Goal: Information Seeking & Learning: Find contact information

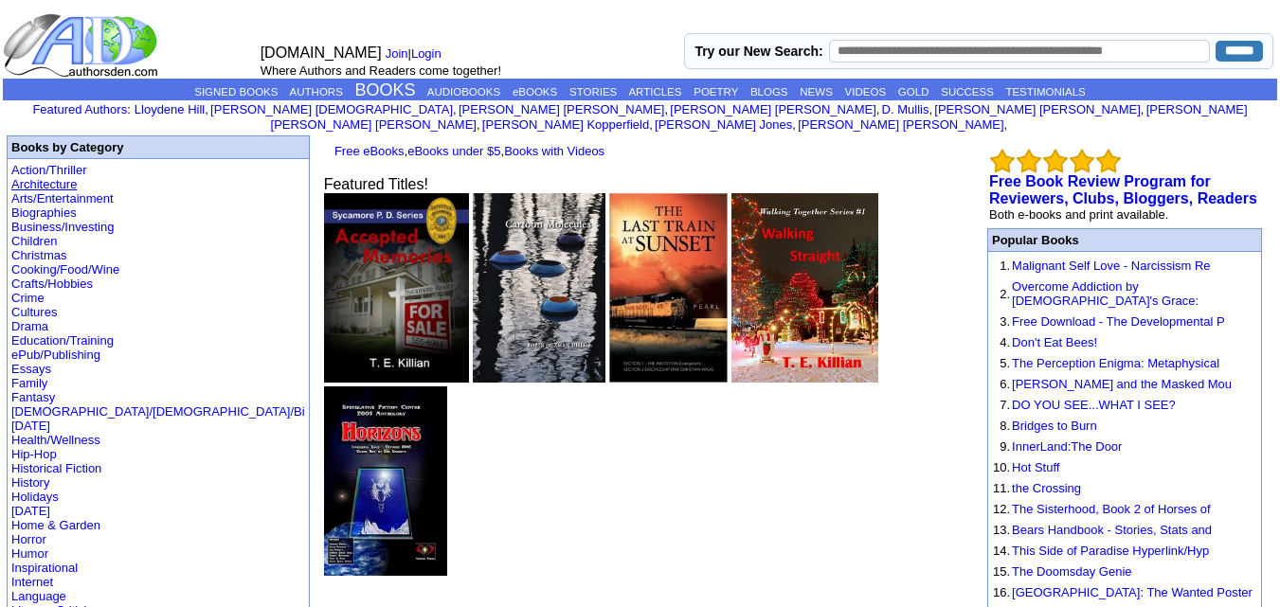
click at [33, 177] on link "Architecture" at bounding box center [43, 184] width 65 height 14
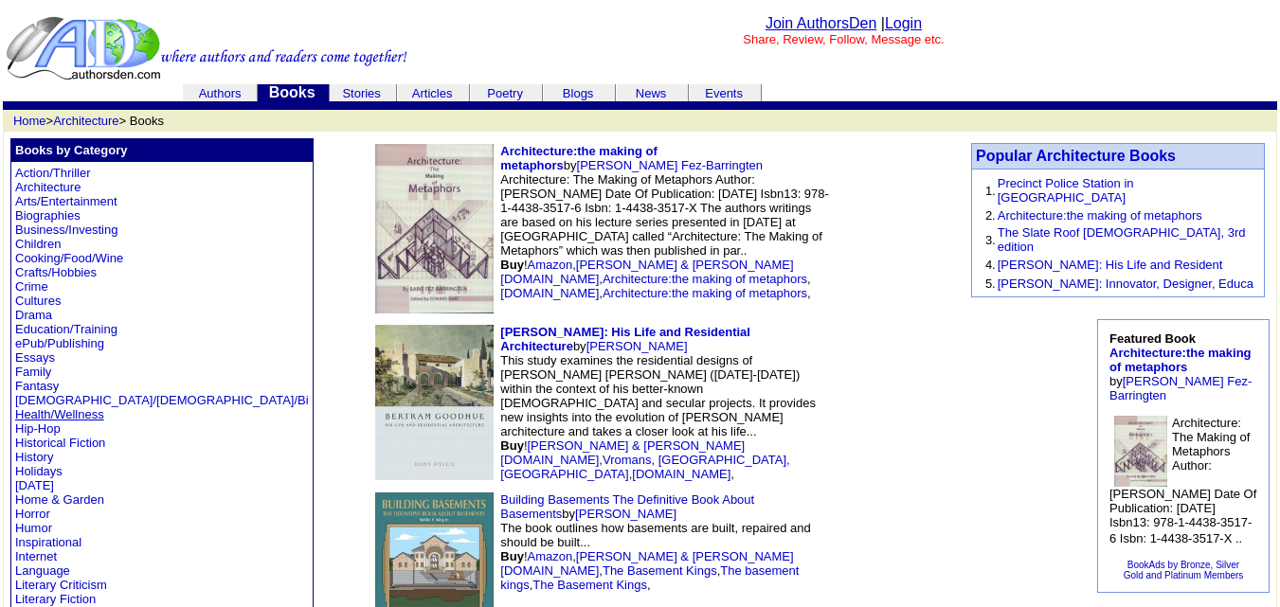
click at [61, 414] on link "Health/Wellness" at bounding box center [59, 414] width 89 height 14
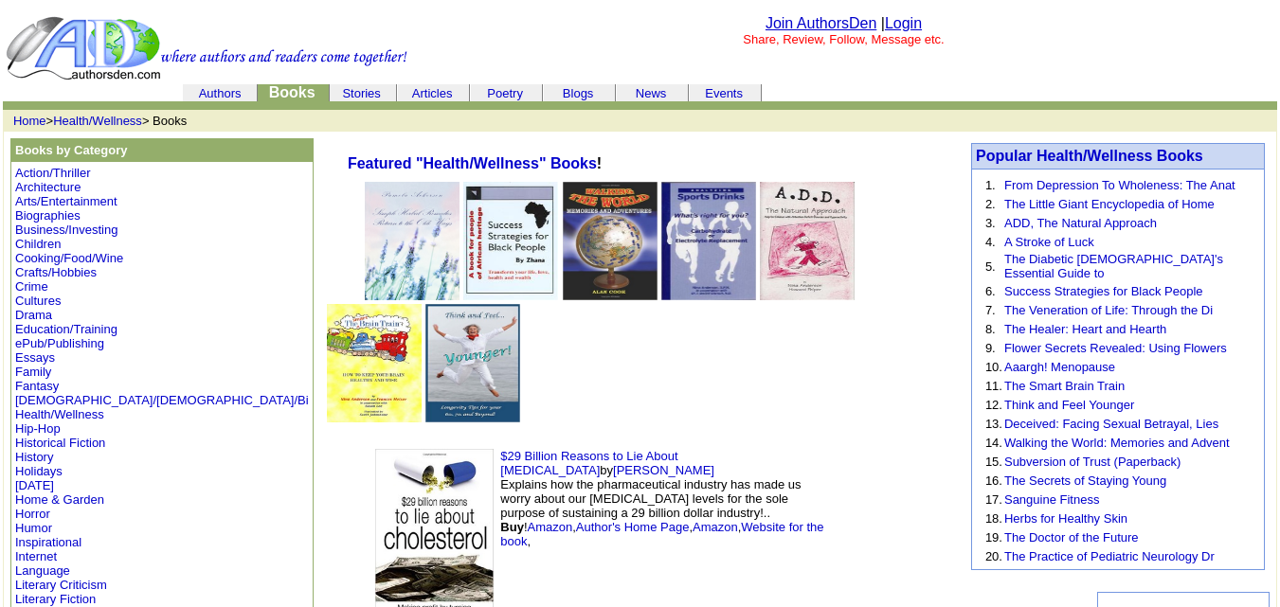
click at [375, 449] on img at bounding box center [434, 542] width 118 height 186
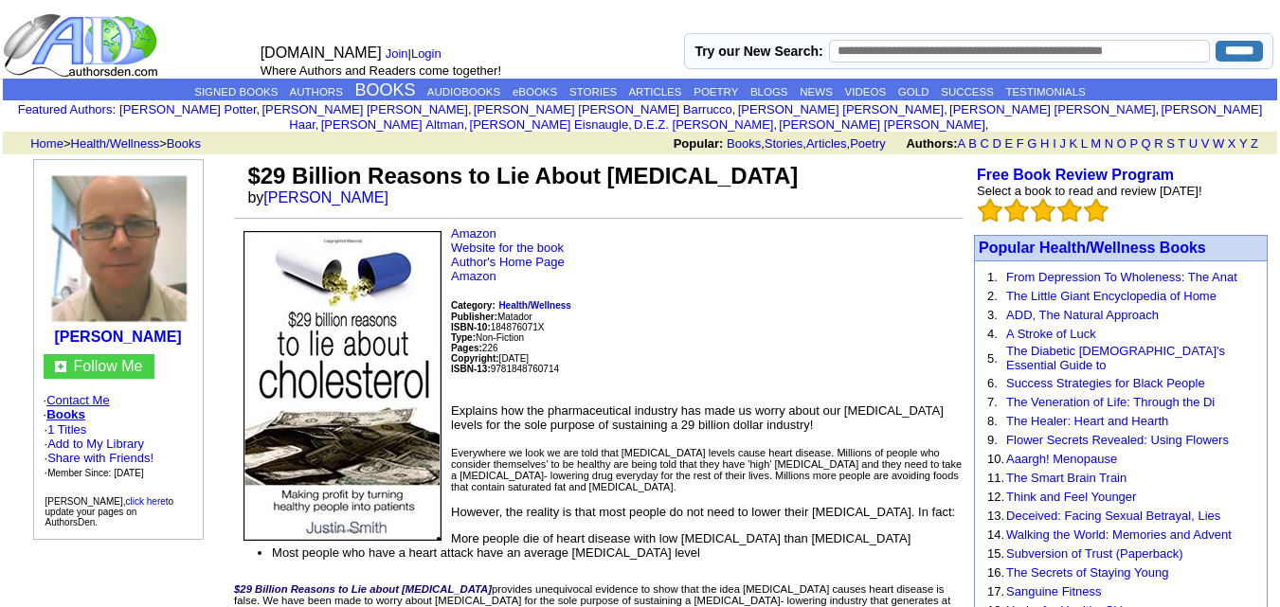
click at [103, 393] on link "Contact Me" at bounding box center [77, 400] width 63 height 14
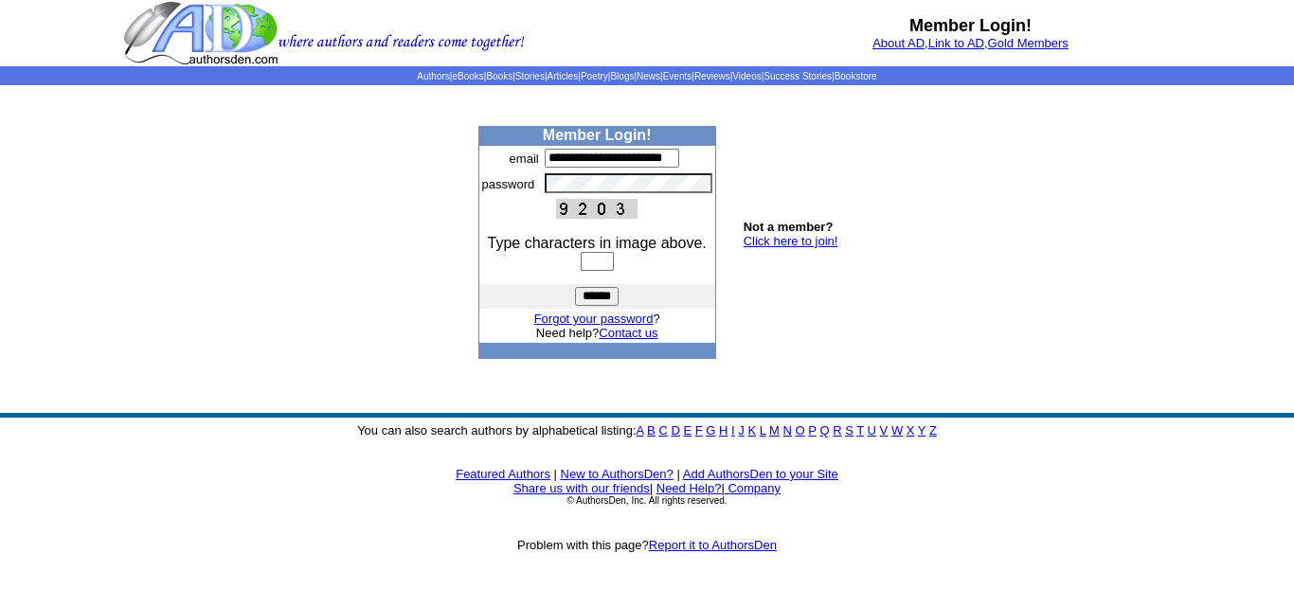
type input "**********"
click at [611, 258] on input "text" at bounding box center [597, 261] width 33 height 19
type input "****"
click at [601, 294] on input "******" at bounding box center [597, 296] width 44 height 19
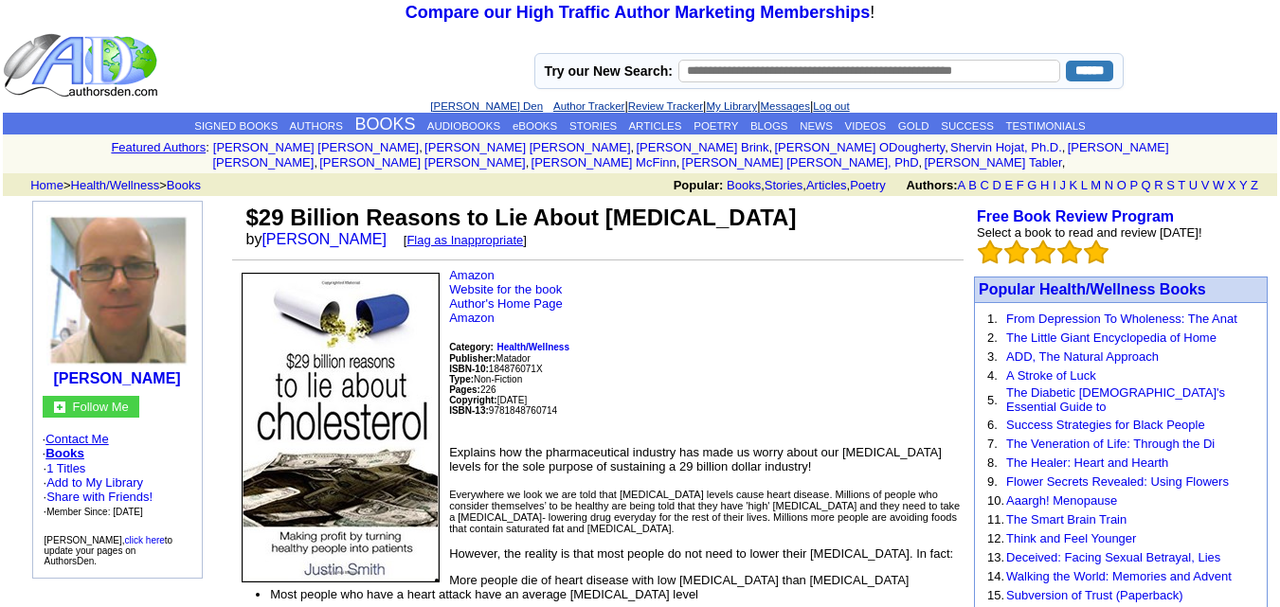
click at [101, 432] on link "Contact Me" at bounding box center [76, 439] width 63 height 14
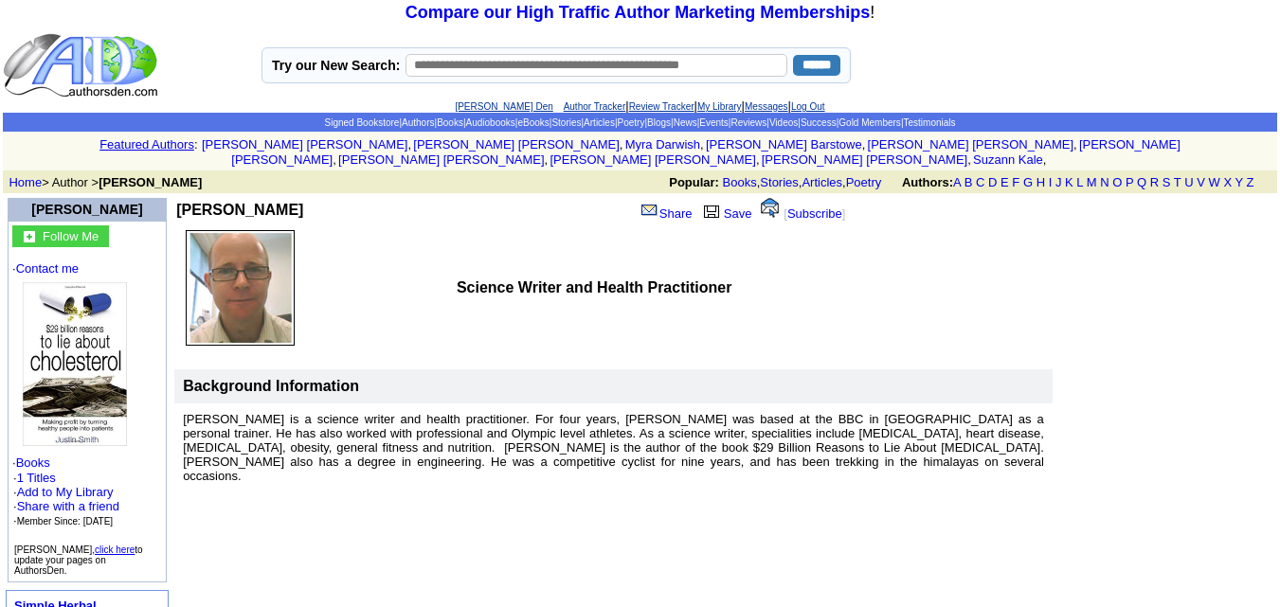
click at [66, 306] on img at bounding box center [75, 364] width 104 height 164
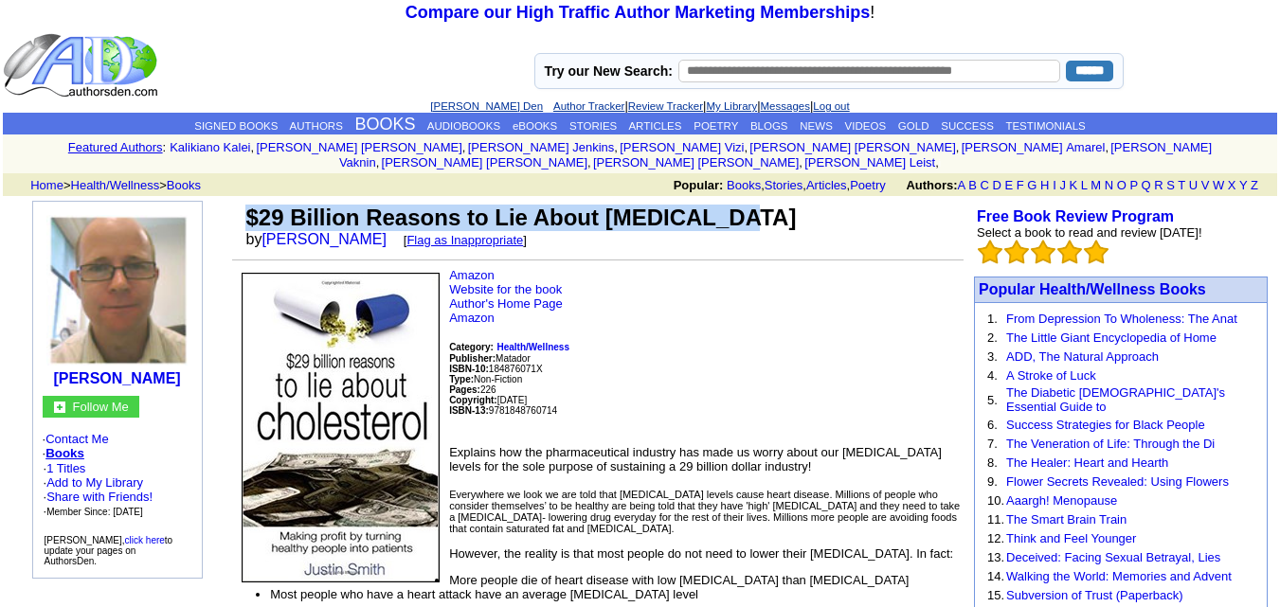
drag, startPoint x: 244, startPoint y: 196, endPoint x: 741, endPoint y: 214, distance: 497.8
click at [741, 214] on tr "$29 Billion Reasons to Lie About Cholesterol by Justin Smith [ Flag as Inapprop…" at bounding box center [598, 226] width 732 height 51
click at [725, 206] on font "$29 Billion Reasons to Lie About Cholesterol" at bounding box center [520, 218] width 551 height 26
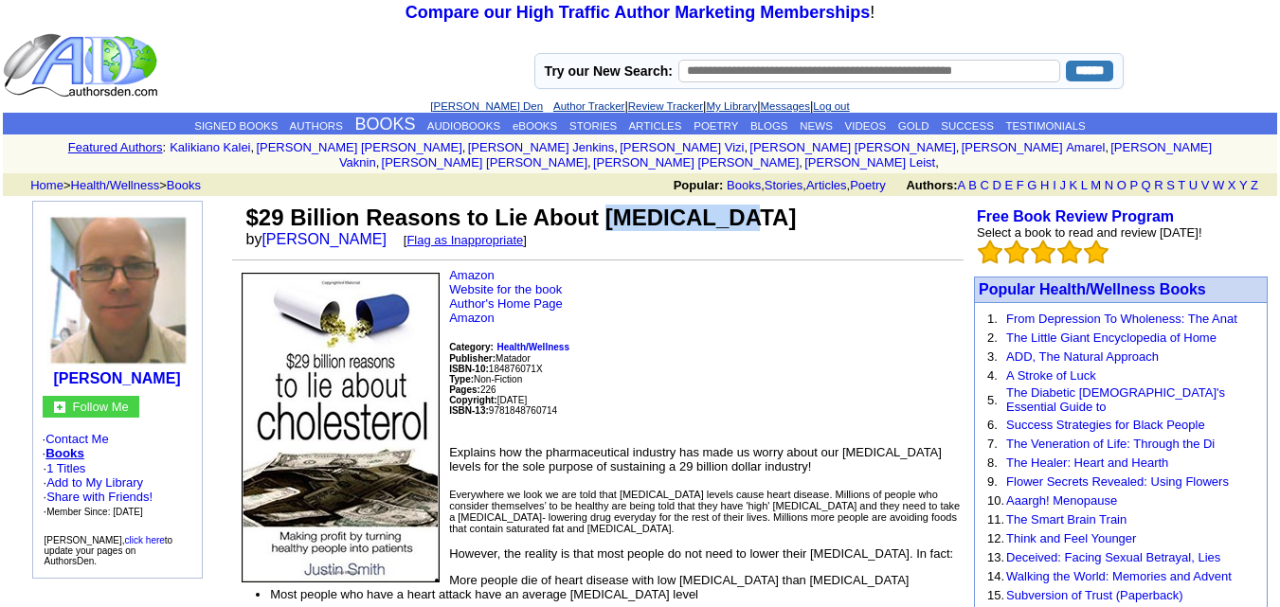
click at [725, 206] on font "$29 Billion Reasons to Lie About Cholesterol" at bounding box center [520, 218] width 551 height 26
click at [742, 209] on td "$29 Billion Reasons to Lie About Cholesterol by Justin Smith [ Flag as Inapprop…" at bounding box center [603, 226] width 722 height 51
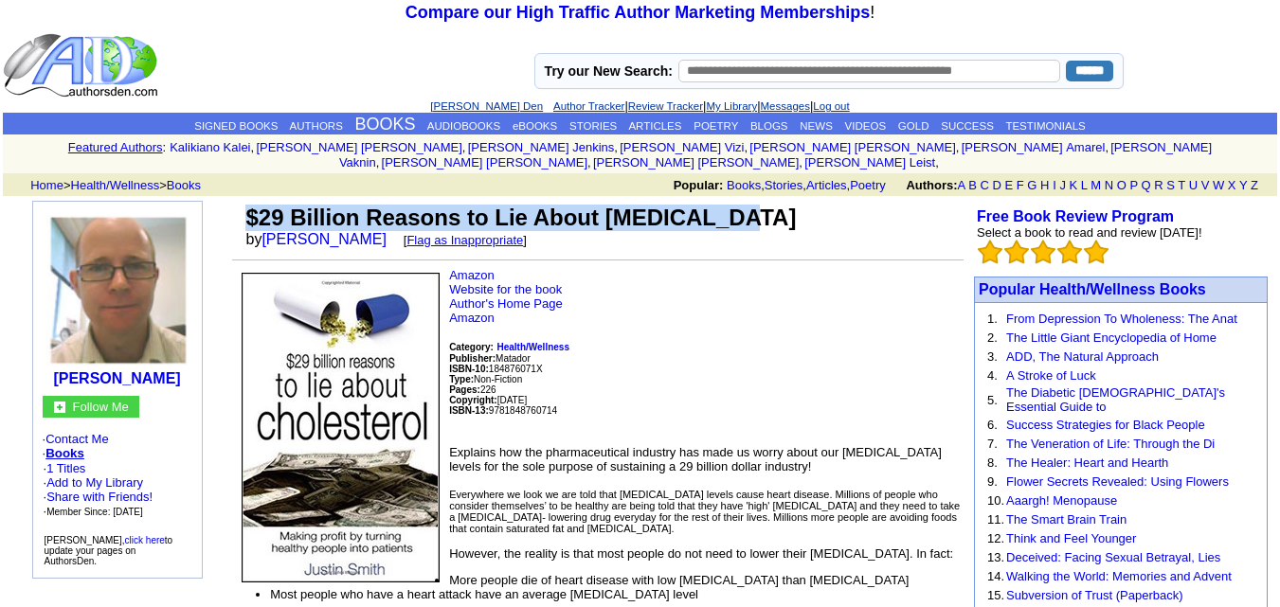
drag, startPoint x: 247, startPoint y: 193, endPoint x: 743, endPoint y: 203, distance: 495.7
click at [743, 203] on td "$29 Billion Reasons to Lie About Cholesterol by Justin Smith [ Flag as Inapprop…" at bounding box center [603, 226] width 722 height 51
copy font "$29 Billion Reasons to Lie About Cholesterol"
click at [142, 178] on link "Health/Wellness" at bounding box center [115, 185] width 89 height 14
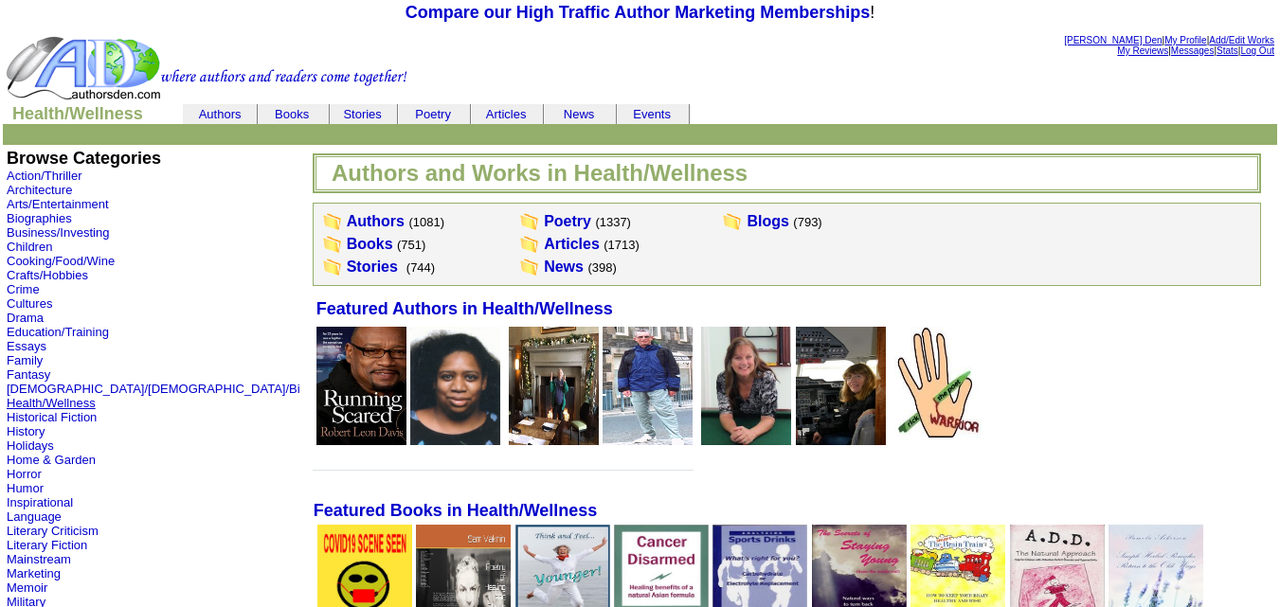
click at [55, 401] on link "Health/Wellness" at bounding box center [51, 403] width 89 height 14
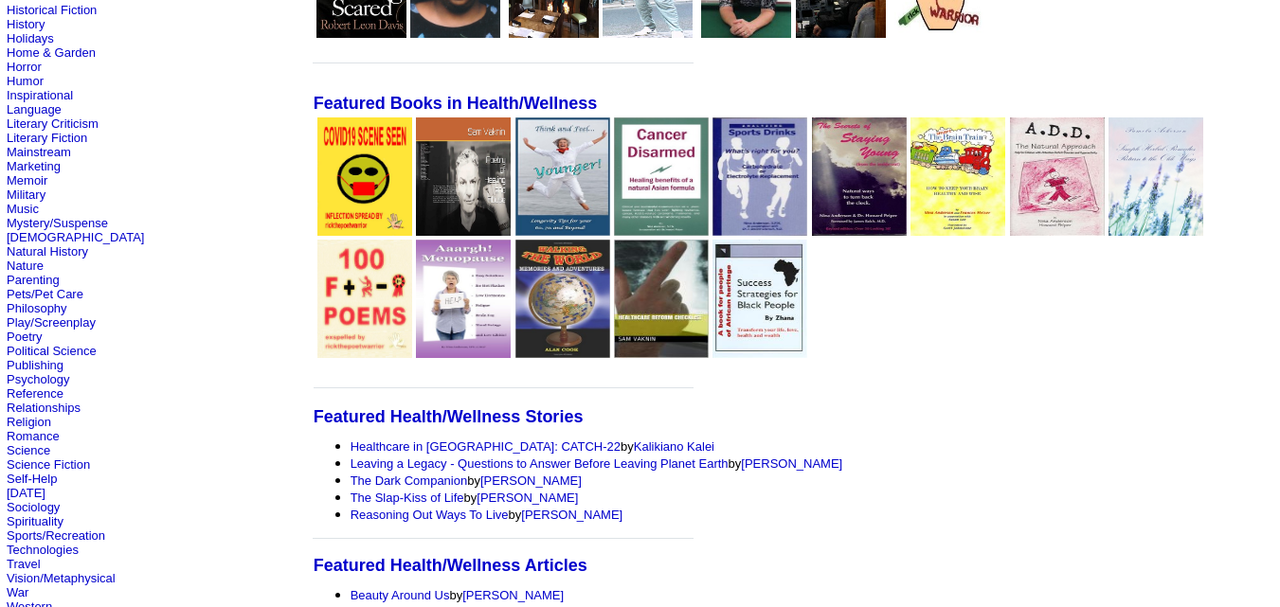
scroll to position [410, 0]
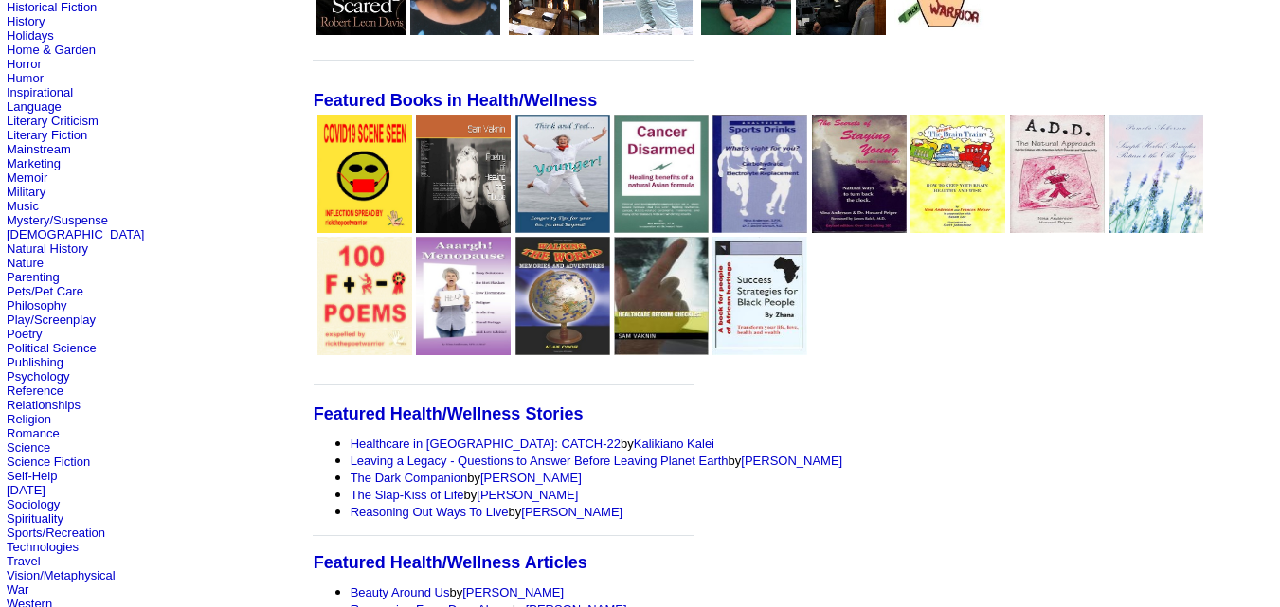
click at [317, 154] on img at bounding box center [364, 174] width 95 height 118
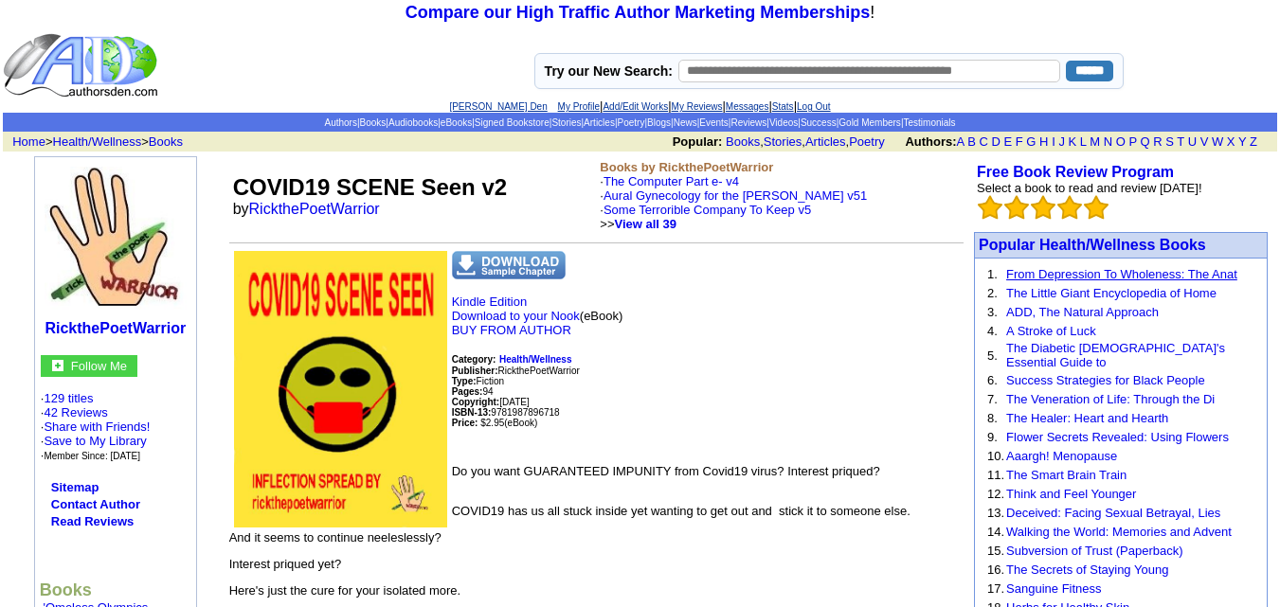
click at [1117, 277] on link "From Depression To Wholeness: The Anat" at bounding box center [1121, 274] width 231 height 14
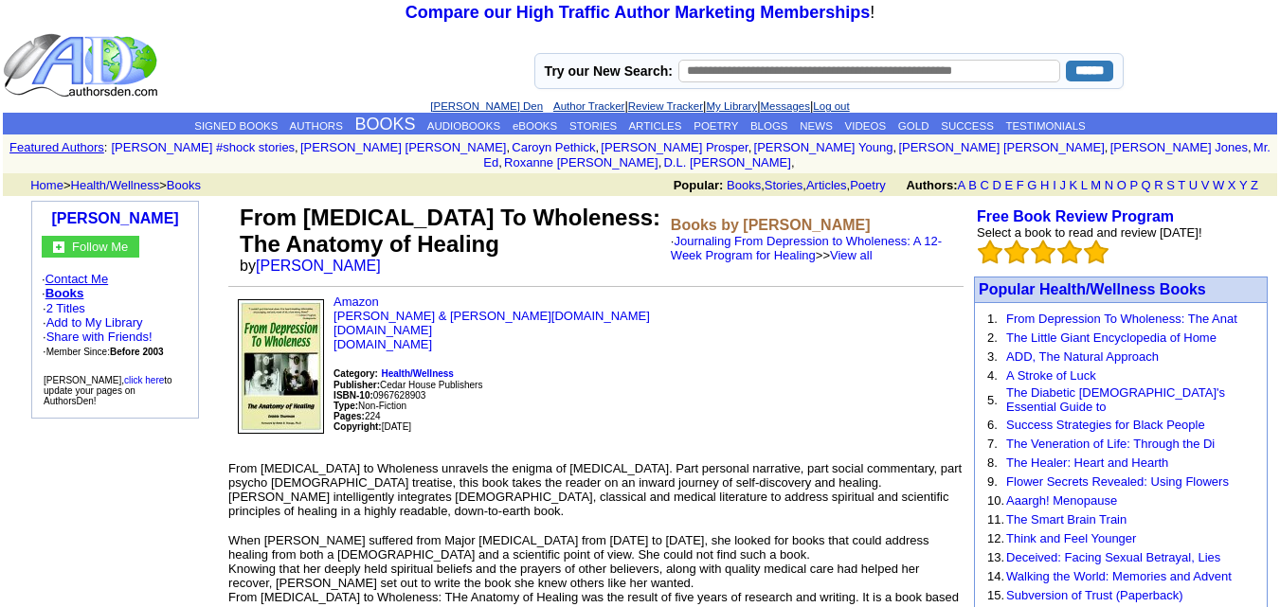
click at [105, 272] on link "Contact Me" at bounding box center [76, 279] width 63 height 14
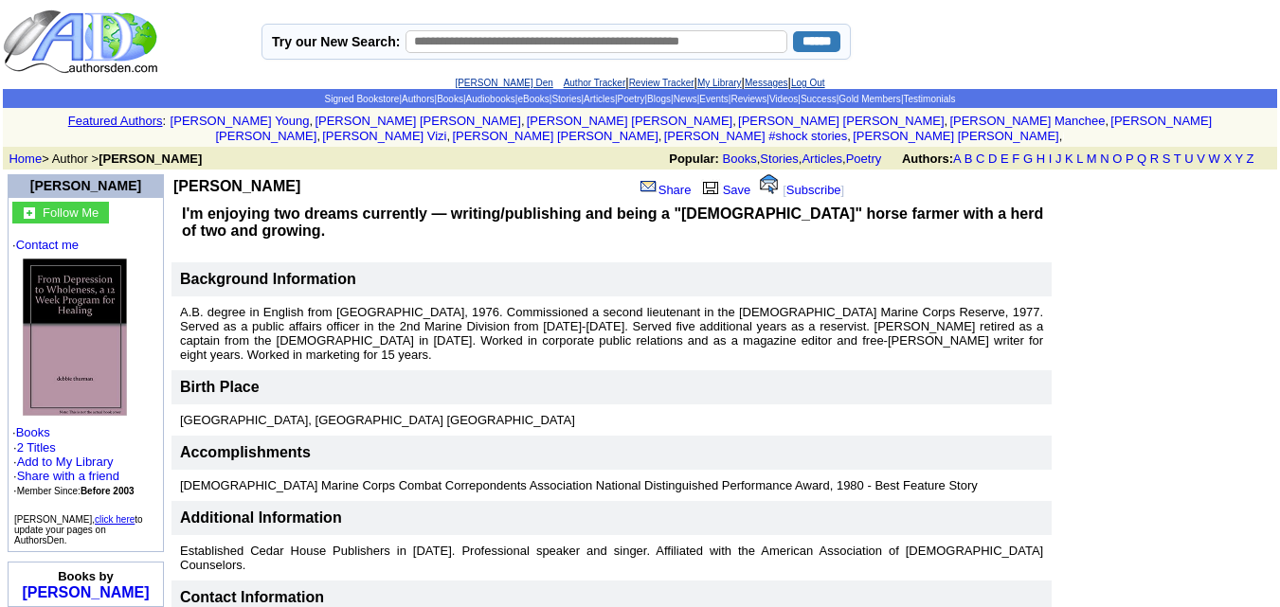
scroll to position [31, 0]
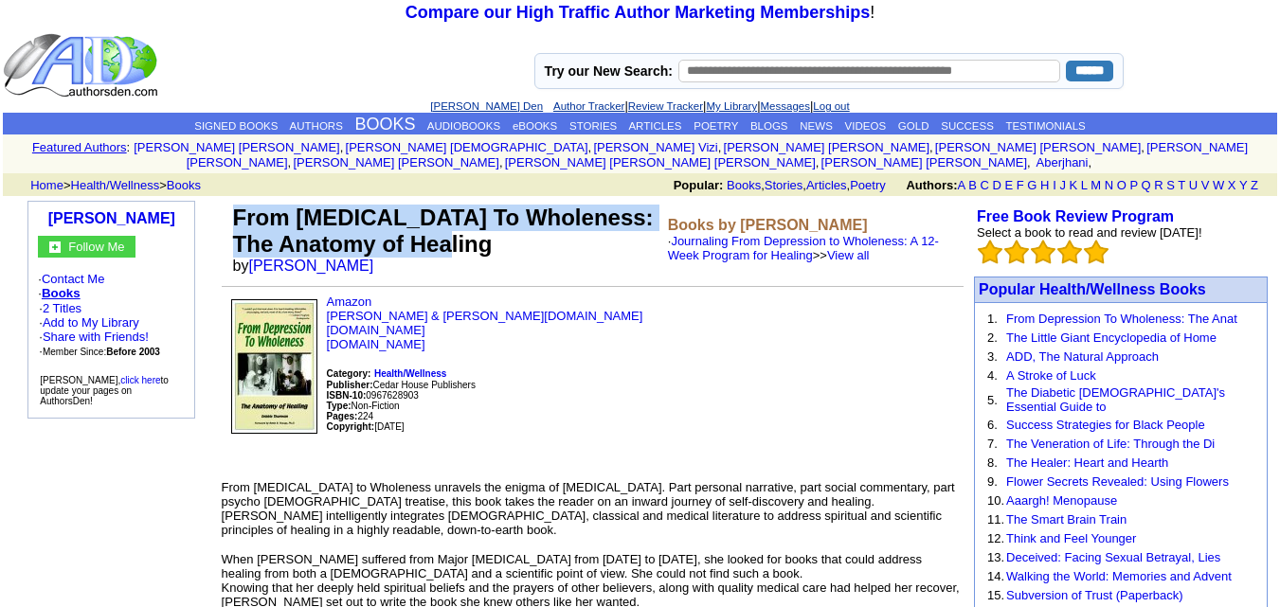
drag, startPoint x: 360, startPoint y: 203, endPoint x: 474, endPoint y: 240, distance: 119.6
click at [474, 240] on td "From [MEDICAL_DATA] To Wholeness: The Anatomy of Healing by [PERSON_NAME]" at bounding box center [446, 240] width 435 height 78
copy font "From [MEDICAL_DATA] To Wholeness: The Anatomy of Healing"
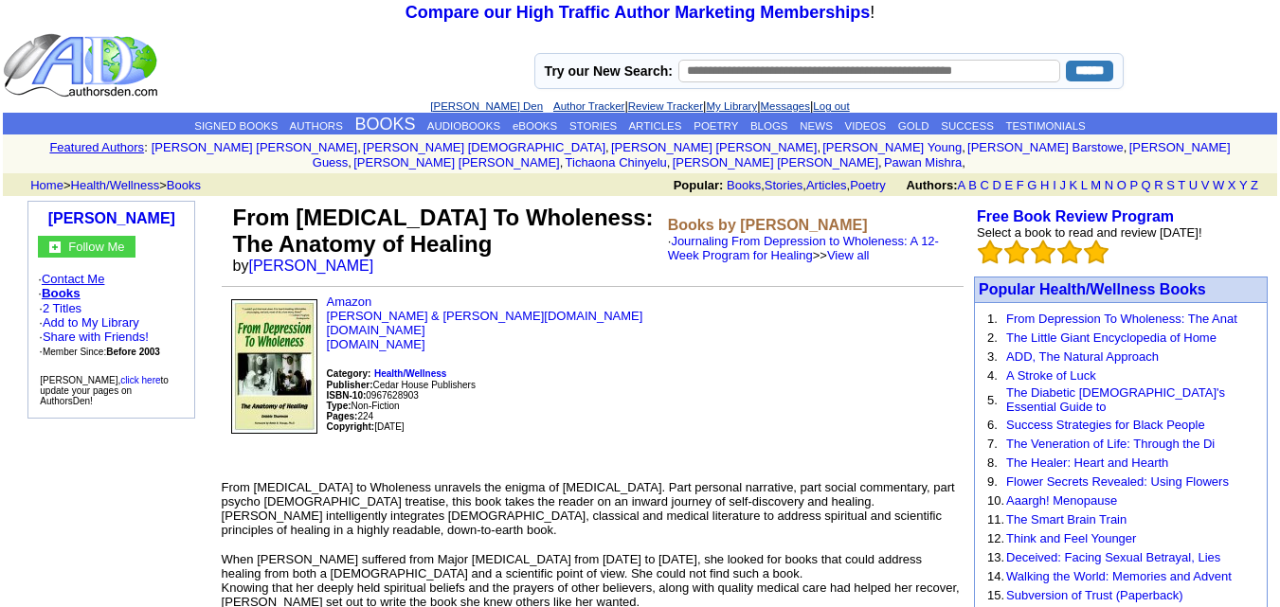
click at [90, 272] on link "Contact Me" at bounding box center [73, 279] width 63 height 14
